Goal: Task Accomplishment & Management: Complete application form

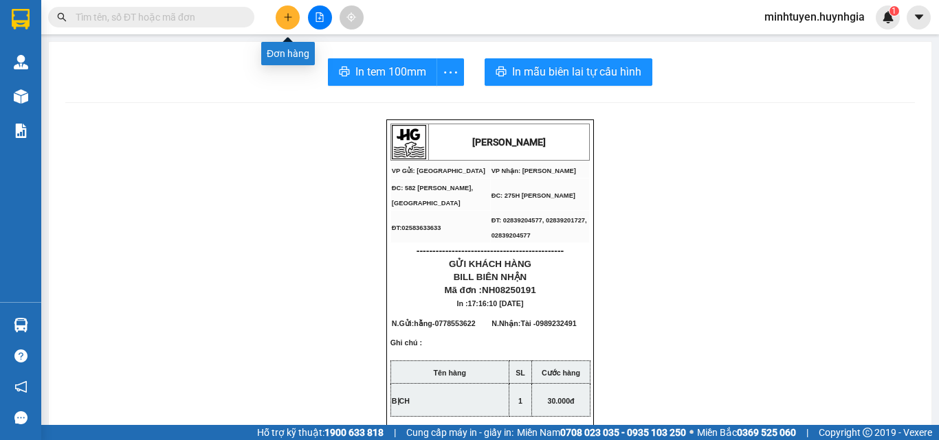
click at [288, 16] on icon "plus" at bounding box center [287, 17] width 1 height 8
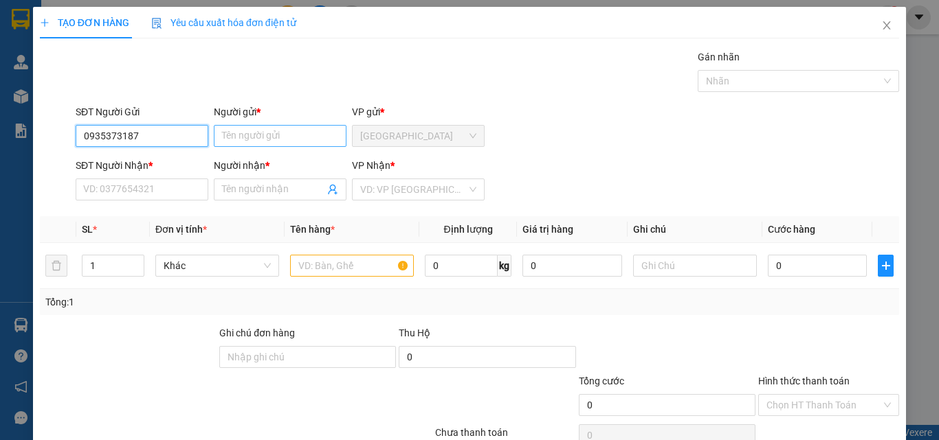
type input "0935373187"
click at [264, 140] on input "Người gửi *" at bounding box center [280, 136] width 133 height 22
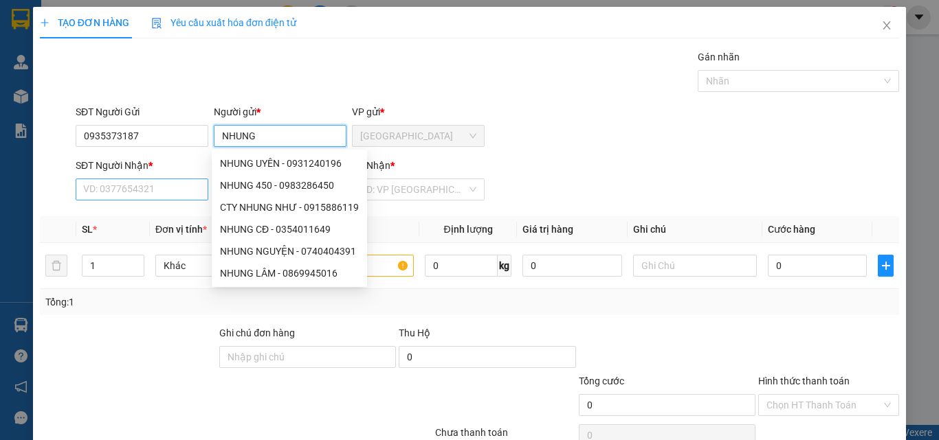
type input "NHUNG"
click at [93, 191] on input "SĐT Người Nhận *" at bounding box center [142, 190] width 133 height 22
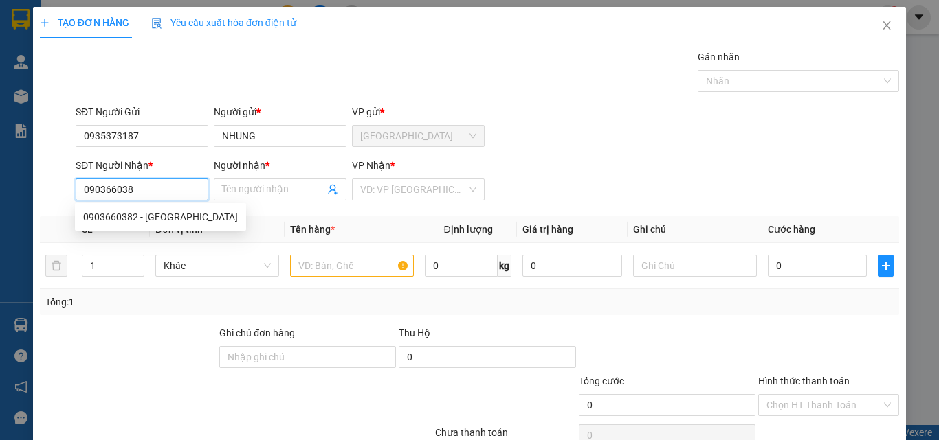
type input "0903660382"
click at [115, 219] on div "0903660382 - [GEOGRAPHIC_DATA]" at bounding box center [160, 217] width 155 height 15
type input "ANH ĐÀI"
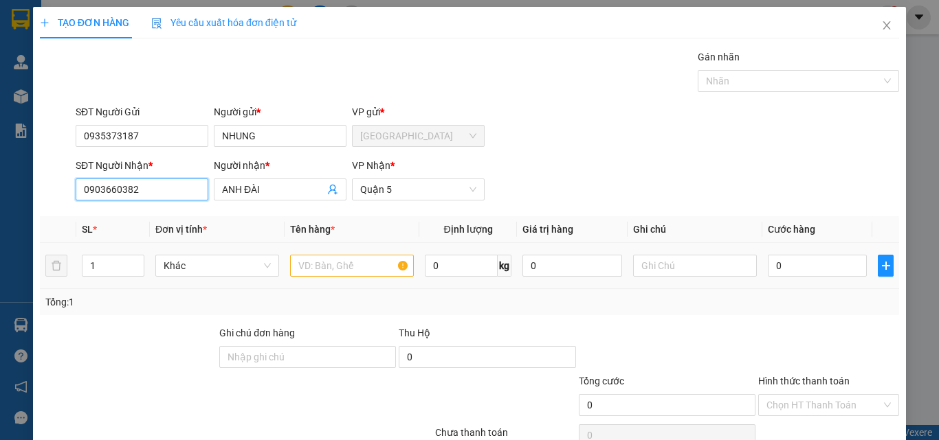
type input "0903660382"
click at [355, 267] on input "text" at bounding box center [352, 266] width 124 height 22
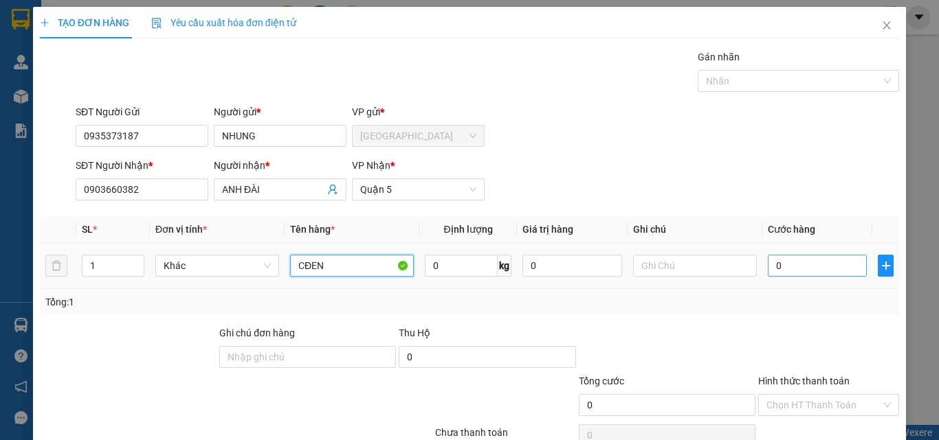
type input "CĐEN"
click at [816, 258] on input "0" at bounding box center [817, 266] width 99 height 22
type input "3"
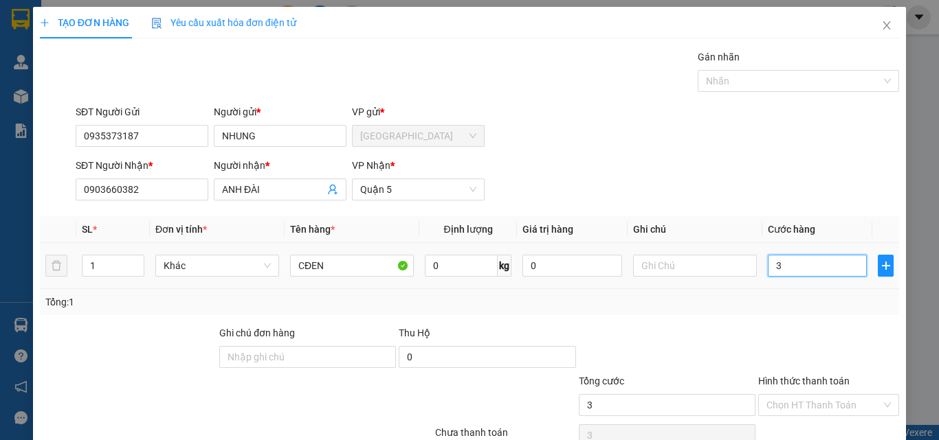
type input "30"
type input "300"
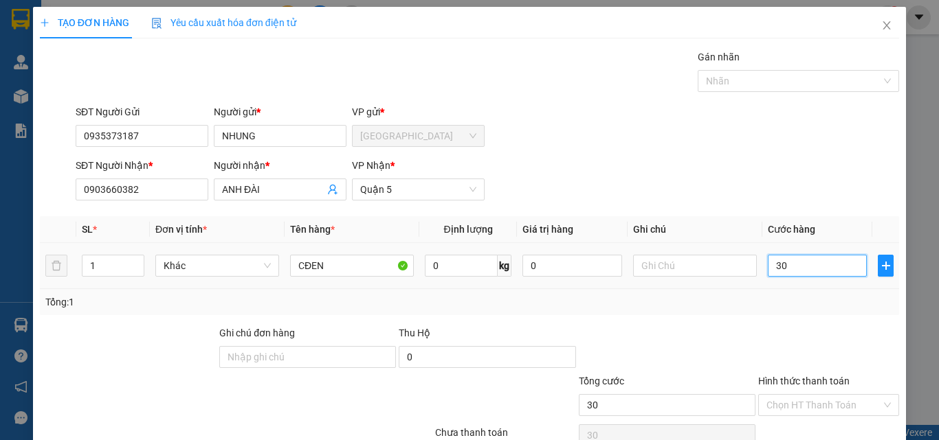
type input "300"
type input "3.000"
type input "30.000"
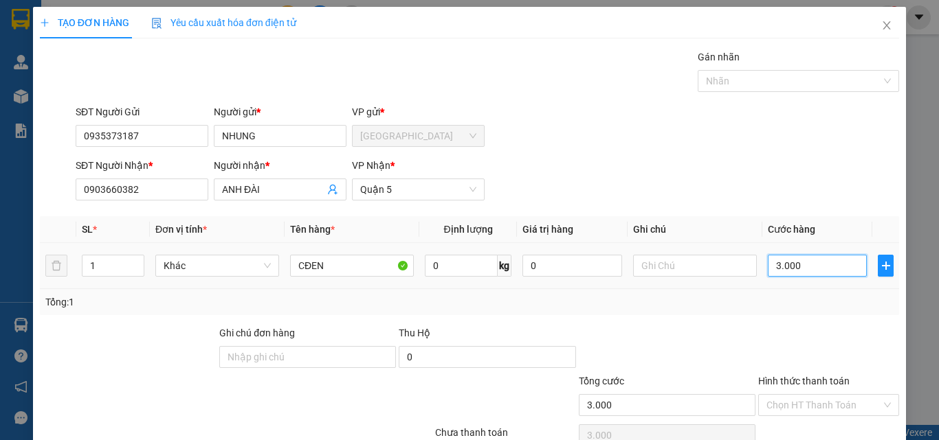
type input "30.000"
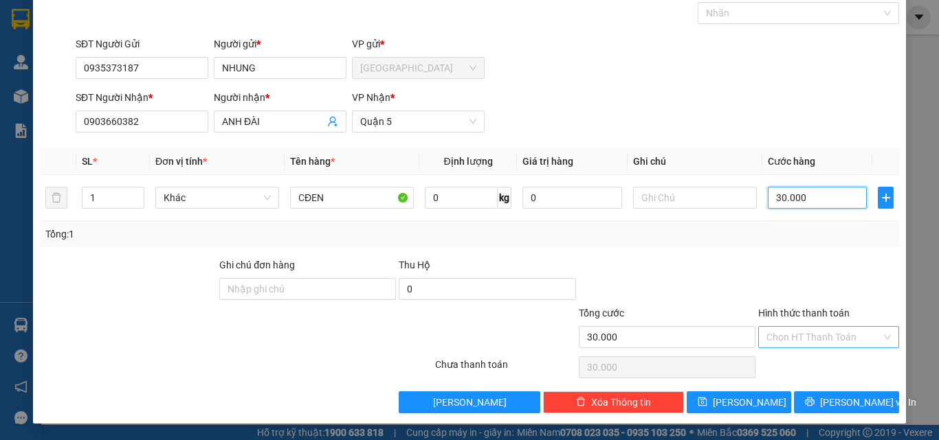
type input "30.000"
click at [790, 342] on input "Hình thức thanh toán" at bounding box center [823, 337] width 115 height 21
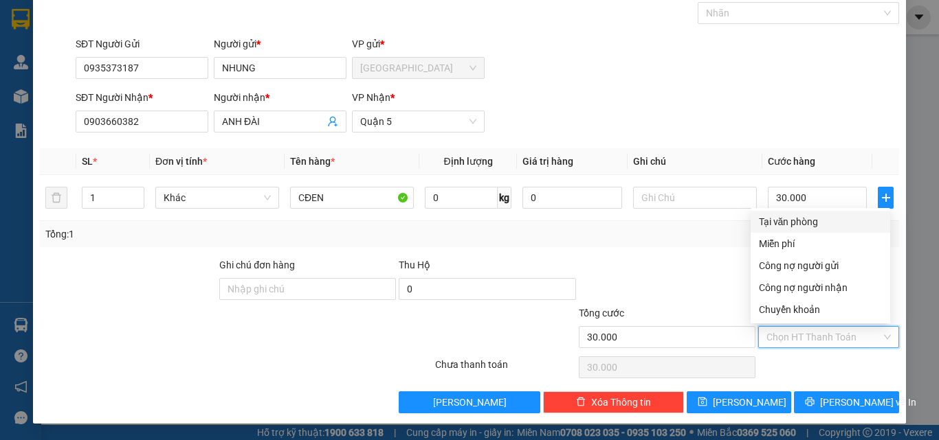
click at [771, 213] on div "Tại văn phòng" at bounding box center [819, 222] width 139 height 22
type input "0"
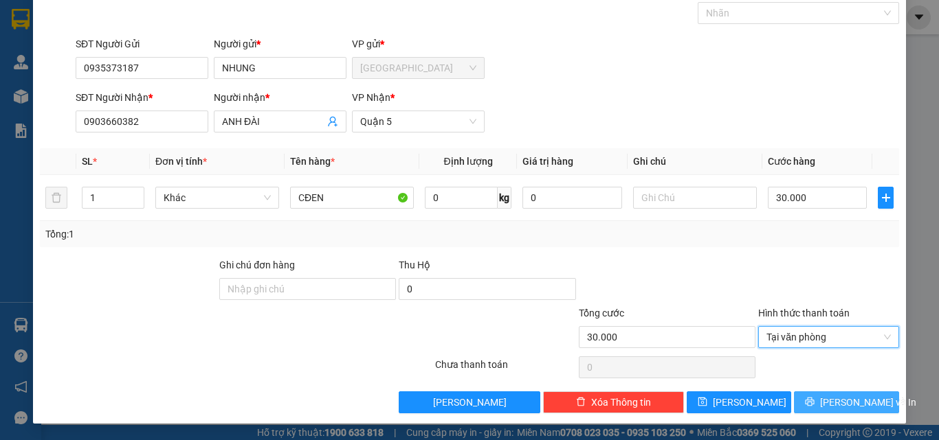
click at [834, 399] on span "[PERSON_NAME] và In" at bounding box center [868, 402] width 96 height 15
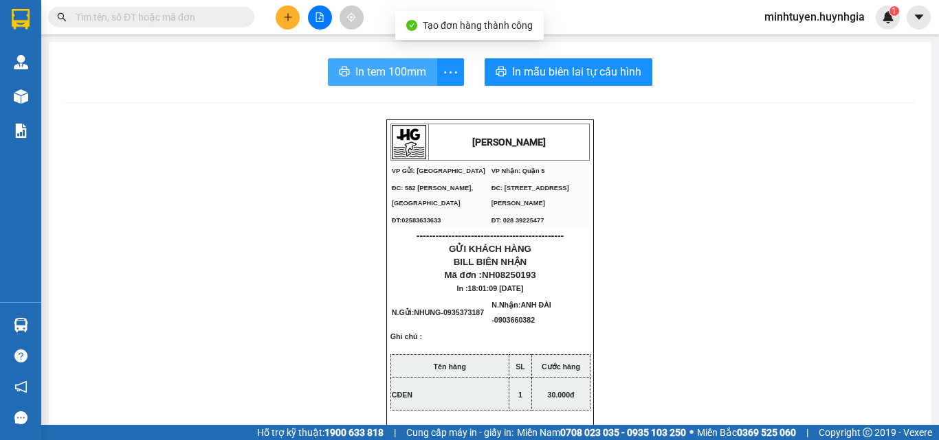
click at [381, 75] on span "In tem 100mm" at bounding box center [390, 71] width 71 height 17
click at [362, 79] on span "In tem 100mm" at bounding box center [390, 71] width 71 height 17
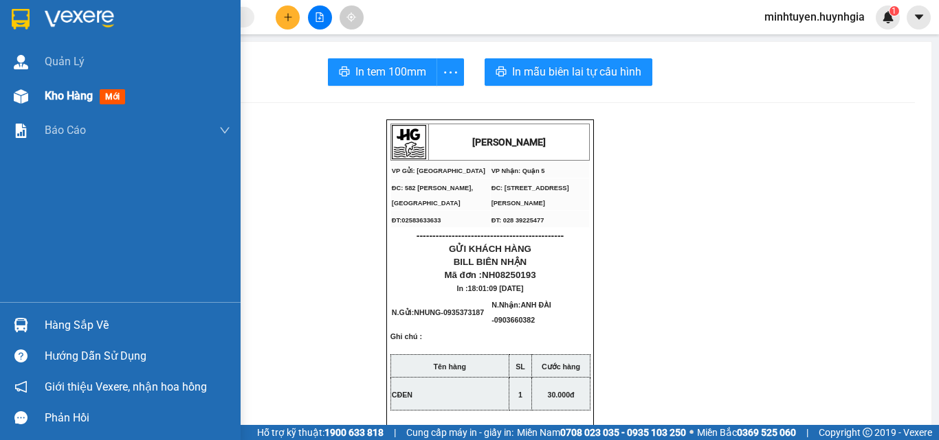
click at [71, 104] on div "Kho hàng mới" at bounding box center [88, 95] width 86 height 17
click at [57, 100] on span "Kho hàng" at bounding box center [69, 95] width 48 height 13
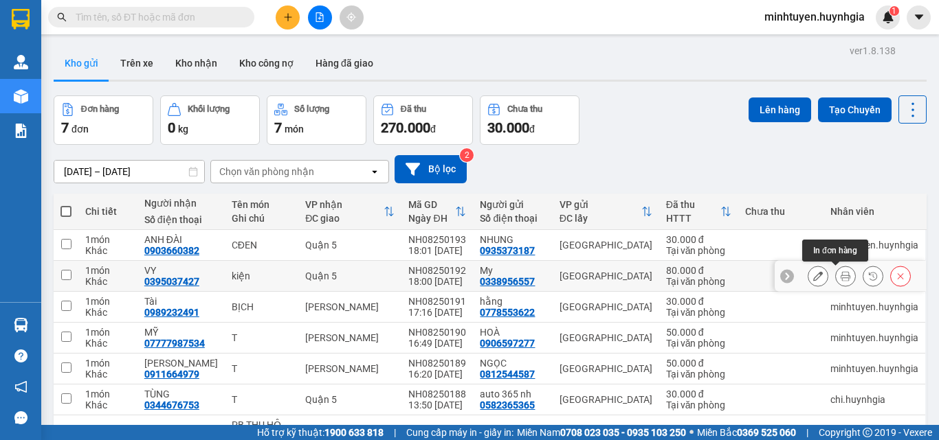
click at [840, 276] on icon at bounding box center [845, 276] width 10 height 10
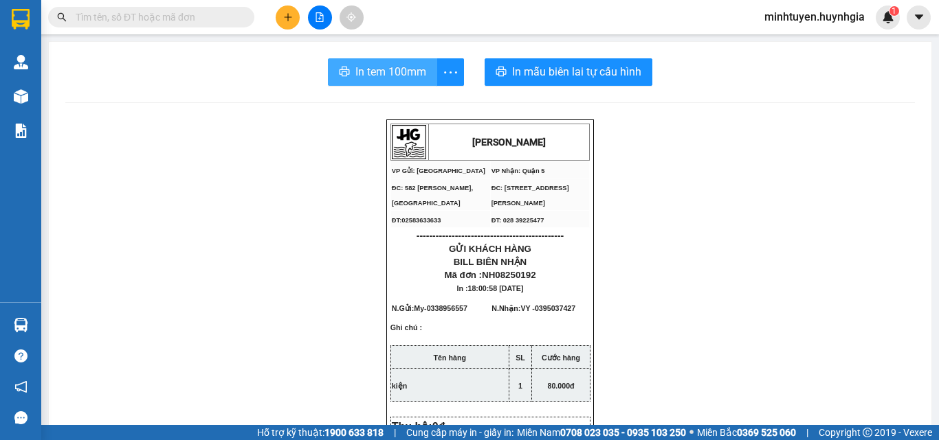
click at [357, 74] on span "In tem 100mm" at bounding box center [390, 71] width 71 height 17
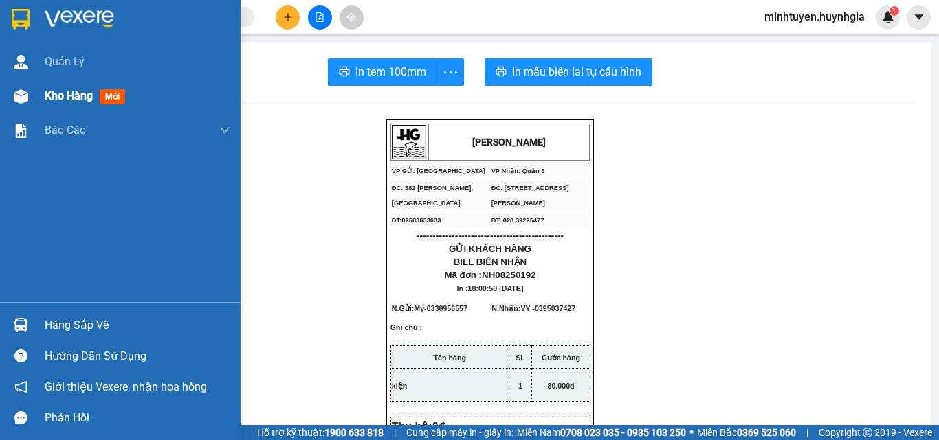
click at [60, 107] on div "Kho hàng mới" at bounding box center [138, 96] width 186 height 34
